Goal: Task Accomplishment & Management: Complete application form

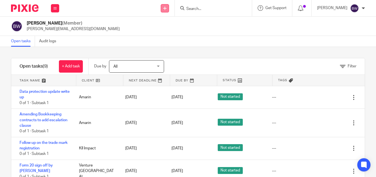
click at [166, 9] on icon at bounding box center [164, 8] width 3 height 3
click at [159, 33] on link "Create task" at bounding box center [166, 34] width 39 height 8
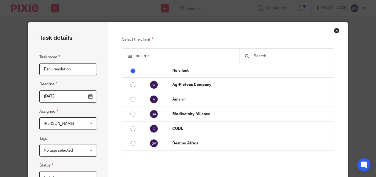
click at [52, 69] on input "Bank resolution" at bounding box center [68, 69] width 58 height 12
type input "Bank agent resolution"
click at [88, 98] on input "[DATE]" at bounding box center [68, 96] width 58 height 12
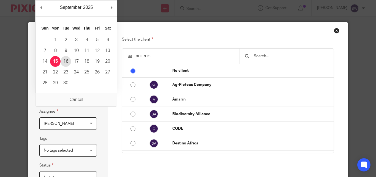
type input "[DATE]"
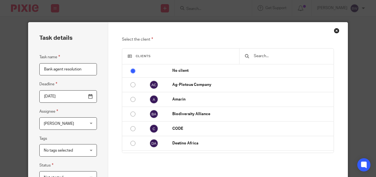
click at [252, 59] on div at bounding box center [286, 55] width 94 height 15
click at [255, 56] on input "text" at bounding box center [290, 56] width 75 height 6
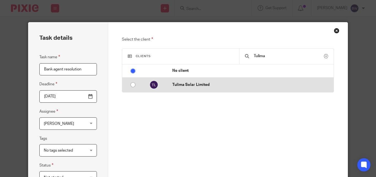
type input "Tulima"
click at [131, 82] on input "radio" at bounding box center [133, 84] width 10 height 10
radio input "false"
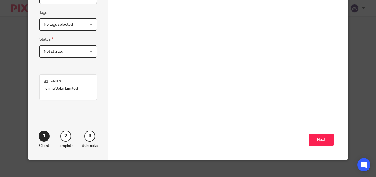
scroll to position [126, 0]
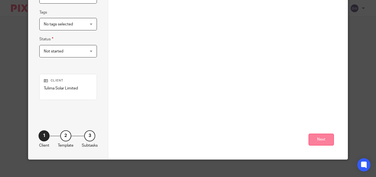
click at [319, 139] on button "Next" at bounding box center [321, 139] width 25 height 12
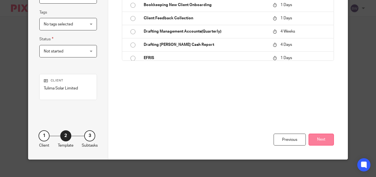
click at [314, 139] on button "Next" at bounding box center [321, 139] width 25 height 12
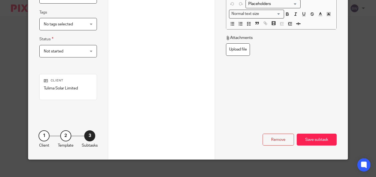
click at [314, 139] on div "Save subtask" at bounding box center [317, 139] width 40 height 12
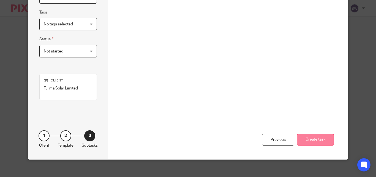
click at [321, 140] on button "Create task" at bounding box center [315, 139] width 37 height 12
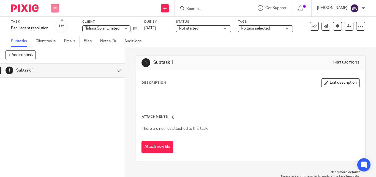
click at [57, 9] on button at bounding box center [55, 8] width 8 height 8
click at [54, 49] on link "Team" at bounding box center [52, 50] width 9 height 4
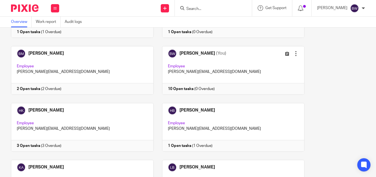
scroll to position [121, 0]
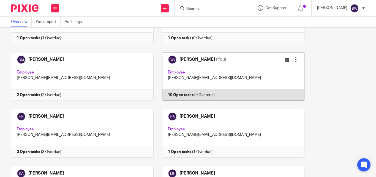
click at [241, 55] on link at bounding box center [229, 76] width 151 height 48
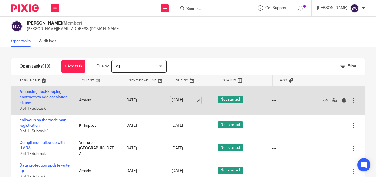
click at [177, 100] on link "15 Sep 2025" at bounding box center [184, 100] width 25 height 6
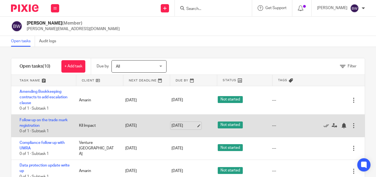
click at [172, 126] on link "15 Sep 2025" at bounding box center [184, 126] width 25 height 6
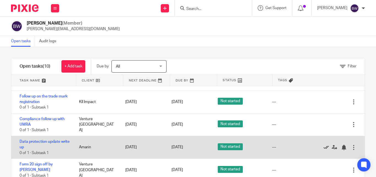
click at [324, 146] on icon at bounding box center [327, 147] width 6 height 6
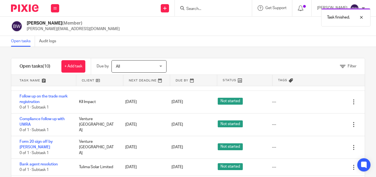
click at [324, 146] on icon at bounding box center [327, 147] width 6 height 6
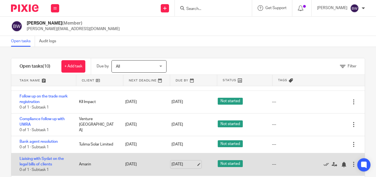
click at [175, 164] on link "16 Sep 2025" at bounding box center [184, 164] width 25 height 6
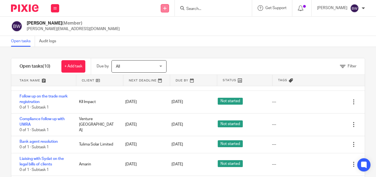
click at [167, 7] on icon at bounding box center [164, 8] width 3 height 3
click at [167, 32] on link "Create task" at bounding box center [166, 34] width 39 height 8
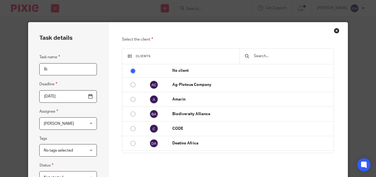
type input "B"
type input "List of clients with bills"
click at [90, 98] on input "[DATE]" at bounding box center [68, 96] width 58 height 12
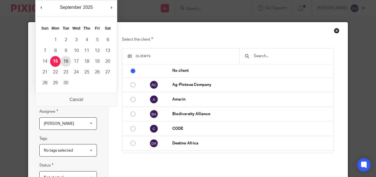
type input "[DATE]"
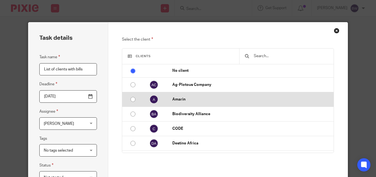
click at [141, 102] on td at bounding box center [152, 99] width 28 height 15
radio input "false"
radio input "true"
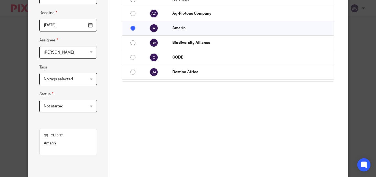
scroll to position [114, 0]
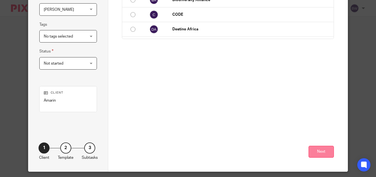
click at [327, 149] on button "Next" at bounding box center [321, 151] width 25 height 12
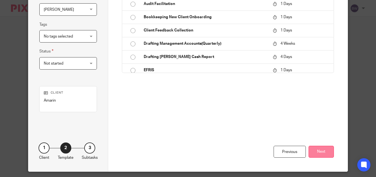
click at [327, 150] on button "Next" at bounding box center [321, 151] width 25 height 12
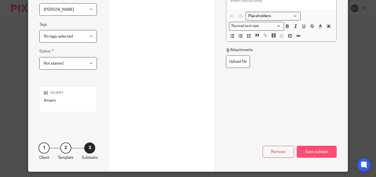
click at [319, 150] on div "Save subtask" at bounding box center [317, 151] width 40 height 12
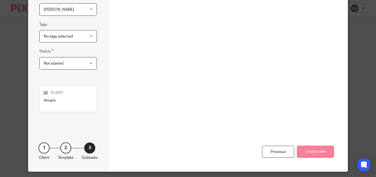
click at [312, 153] on button "Create task" at bounding box center [315, 151] width 37 height 12
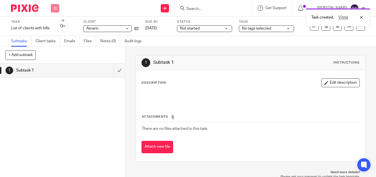
click at [56, 7] on icon at bounding box center [54, 8] width 3 height 3
click at [54, 47] on li "Team" at bounding box center [55, 50] width 15 height 8
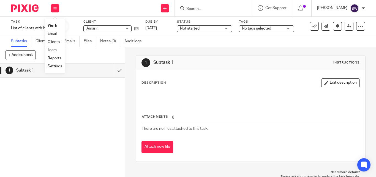
click at [50, 51] on link "Team" at bounding box center [52, 50] width 9 height 4
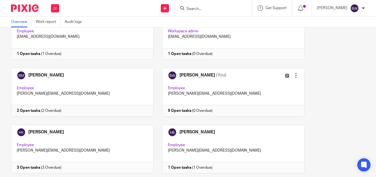
scroll to position [104, 0]
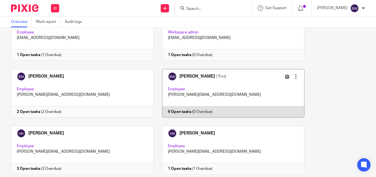
click at [231, 91] on link at bounding box center [229, 93] width 151 height 48
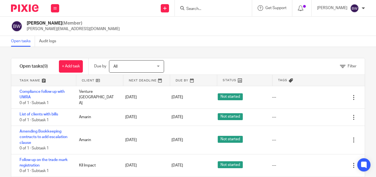
scroll to position [36, 0]
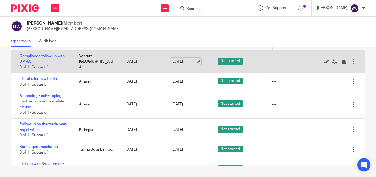
click at [175, 61] on link "15 Sep 2025" at bounding box center [184, 62] width 25 height 6
click at [51, 56] on link "Compliance follow up with UMRA" at bounding box center [42, 58] width 45 height 9
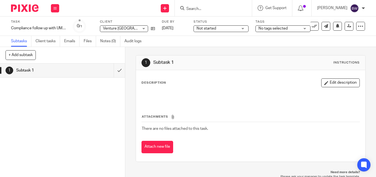
drag, startPoint x: 112, startPoint y: 19, endPoint x: 144, endPoint y: 5, distance: 35.7
click at [144, 5] on body "Work Email Clients Team Reports Work Email Clients Team Reports Settings Send n…" at bounding box center [188, 88] width 376 height 177
click at [123, 12] on div "Send new email Create task Add client Request signature Get Support Contact Sup…" at bounding box center [221, 8] width 312 height 16
click at [242, 26] on div "Not started Not started" at bounding box center [221, 28] width 55 height 7
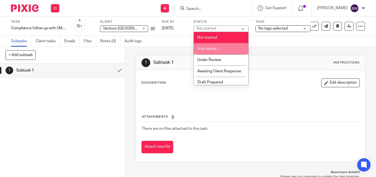
click at [218, 50] on li "In progress" at bounding box center [221, 48] width 55 height 11
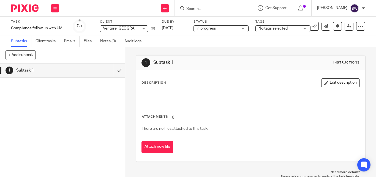
click at [270, 27] on span "No tags selected" at bounding box center [273, 28] width 29 height 4
click at [234, 67] on div "1 Subtask 1 Instructions" at bounding box center [251, 62] width 218 height 9
click at [56, 5] on button at bounding box center [55, 8] width 8 height 8
click at [51, 49] on link "Team" at bounding box center [52, 50] width 9 height 4
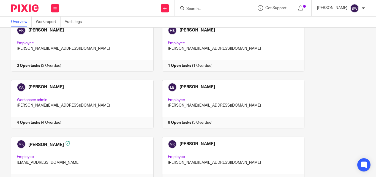
scroll to position [208, 0]
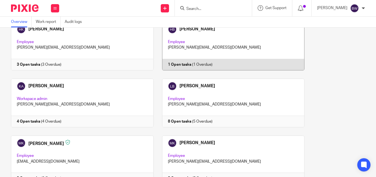
drag, startPoint x: 371, startPoint y: 96, endPoint x: 276, endPoint y: 53, distance: 104.6
click at [276, 53] on link at bounding box center [229, 46] width 151 height 48
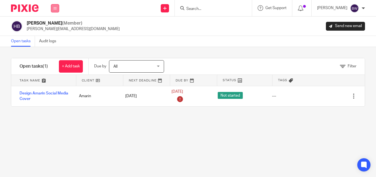
click at [57, 8] on button at bounding box center [55, 8] width 8 height 8
click at [55, 48] on link "Team" at bounding box center [53, 50] width 10 height 4
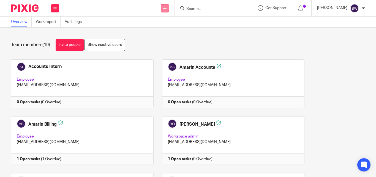
click at [166, 9] on icon at bounding box center [164, 8] width 3 height 3
click at [166, 32] on link "Create task" at bounding box center [166, 34] width 39 height 8
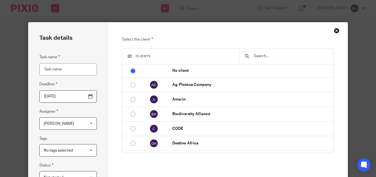
click at [49, 71] on input "Task name" at bounding box center [68, 69] width 58 height 12
type input "compilation of company registration"
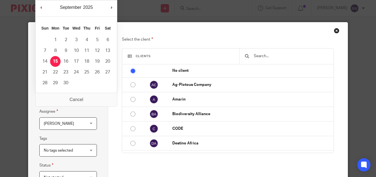
scroll to position [0, 0]
click at [90, 96] on input "[DATE]" at bounding box center [68, 96] width 58 height 12
type input "2025-09-16"
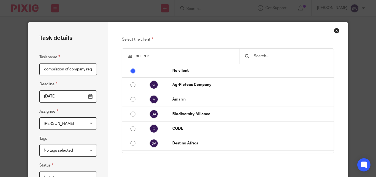
click at [250, 53] on div at bounding box center [286, 55] width 94 height 15
click at [262, 56] on input "text" at bounding box center [290, 56] width 75 height 6
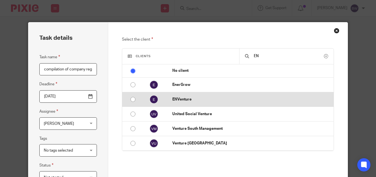
type input "EN"
click at [167, 99] on td "ENVenture" at bounding box center [250, 99] width 167 height 15
radio input "false"
radio input "true"
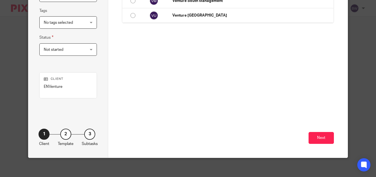
scroll to position [130, 0]
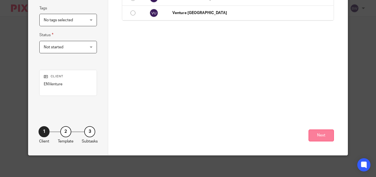
click at [318, 130] on button "Next" at bounding box center [321, 135] width 25 height 12
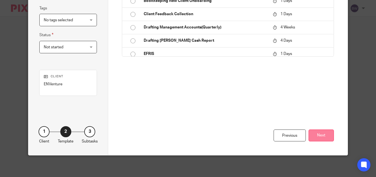
click at [317, 133] on button "Next" at bounding box center [321, 135] width 25 height 12
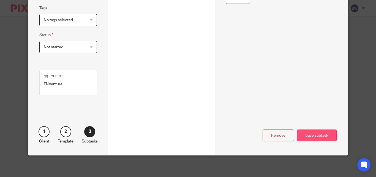
click at [315, 133] on div "Save subtask" at bounding box center [317, 135] width 40 height 12
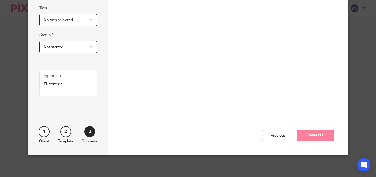
click at [321, 134] on button "Create task" at bounding box center [315, 135] width 37 height 12
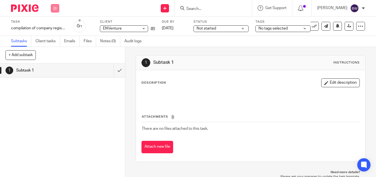
click at [54, 9] on icon at bounding box center [54, 8] width 3 height 3
click at [58, 49] on li "Team" at bounding box center [55, 50] width 15 height 8
click at [53, 49] on link "Team" at bounding box center [52, 50] width 9 height 4
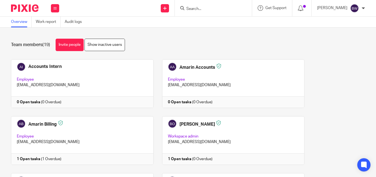
scroll to position [129, 0]
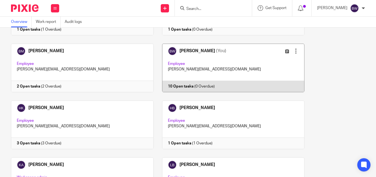
click at [218, 74] on link at bounding box center [229, 68] width 151 height 48
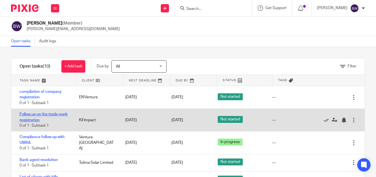
click at [28, 113] on link "Follow up on the trade mark registration" at bounding box center [44, 116] width 48 height 9
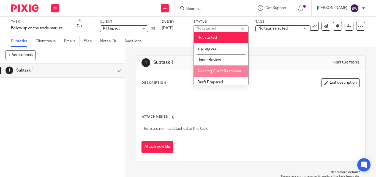
click at [226, 70] on li "Awaiting Client Response" at bounding box center [221, 70] width 55 height 11
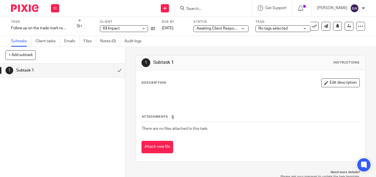
click at [51, 7] on div "Work Email Clients Team Reports Settings" at bounding box center [54, 8] width 19 height 16
click at [55, 50] on link "Team" at bounding box center [52, 50] width 9 height 4
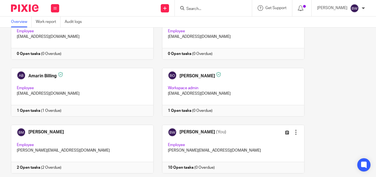
scroll to position [88, 0]
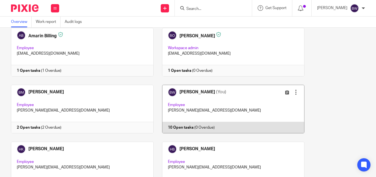
click at [235, 106] on link at bounding box center [229, 109] width 151 height 48
